Goal: Navigation & Orientation: Find specific page/section

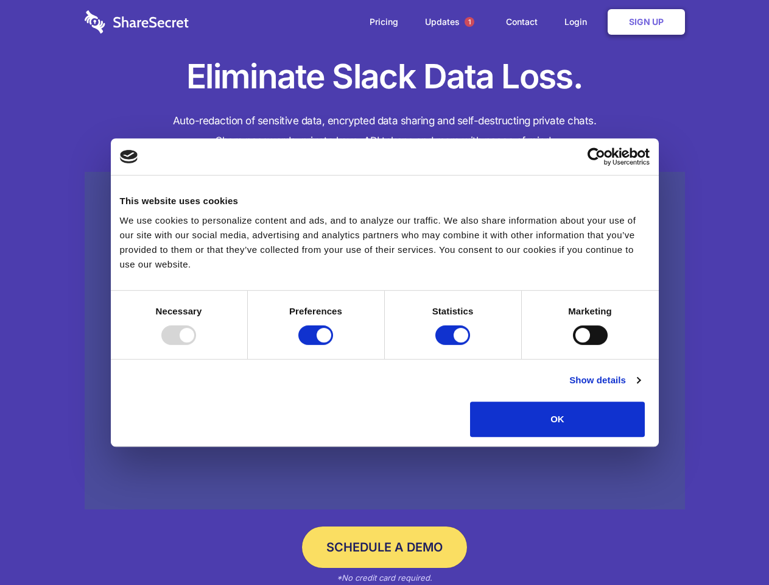
click at [196, 345] on div at bounding box center [178, 334] width 35 height 19
click at [333, 345] on input "Preferences" at bounding box center [315, 334] width 35 height 19
checkbox input "false"
click at [454, 345] on input "Statistics" at bounding box center [453, 334] width 35 height 19
checkbox input "false"
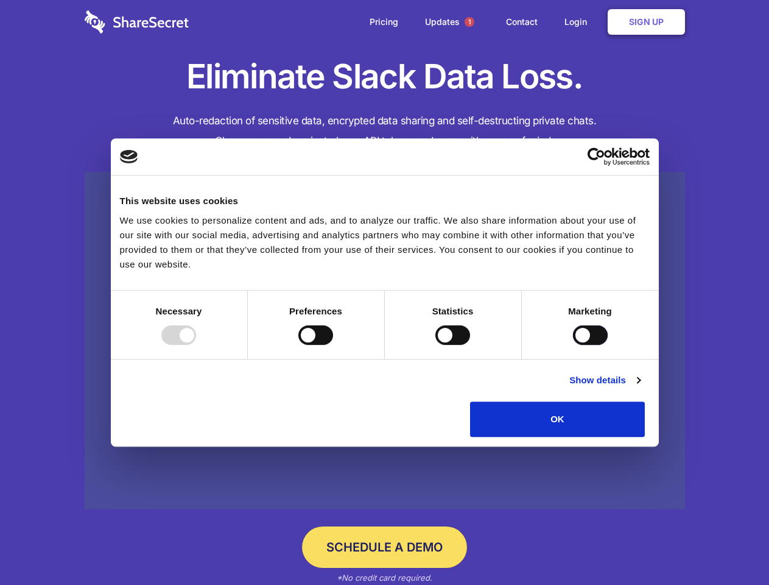
click at [573, 345] on input "Marketing" at bounding box center [590, 334] width 35 height 19
checkbox input "true"
click at [640, 387] on link "Show details" at bounding box center [605, 380] width 71 height 15
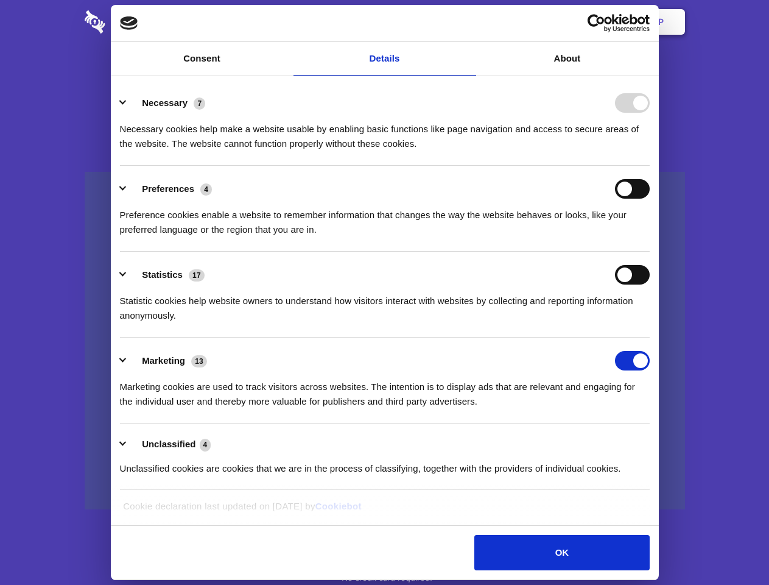
click at [650, 166] on li "Necessary 7 Necessary cookies help make a website usable by enabling basic func…" at bounding box center [385, 123] width 530 height 86
click at [469, 22] on span "1" at bounding box center [470, 22] width 10 height 10
